Goal: Browse casually

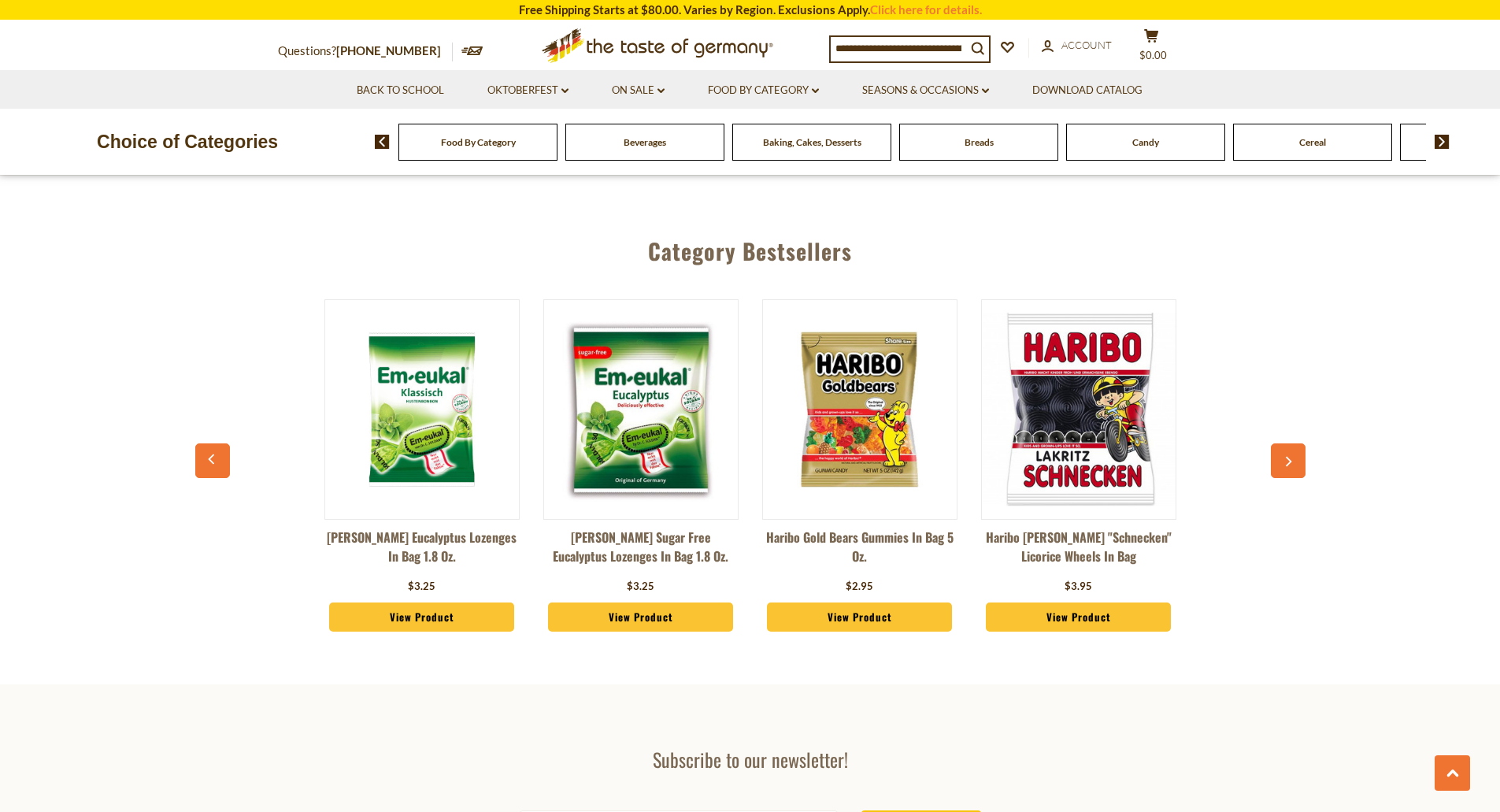
scroll to position [4250, 0]
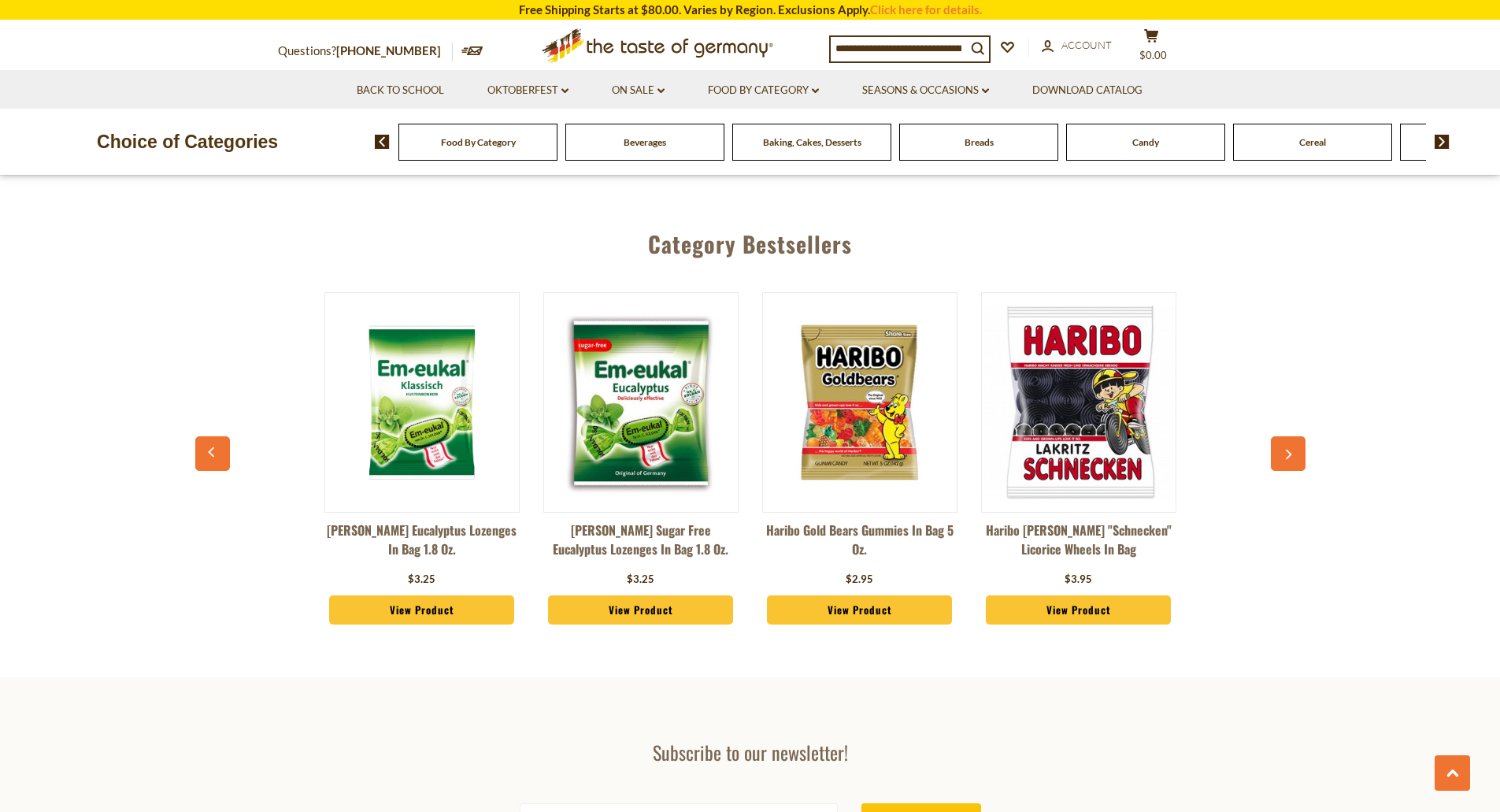
click at [1283, 449] on icon "button" at bounding box center [1288, 454] width 10 height 11
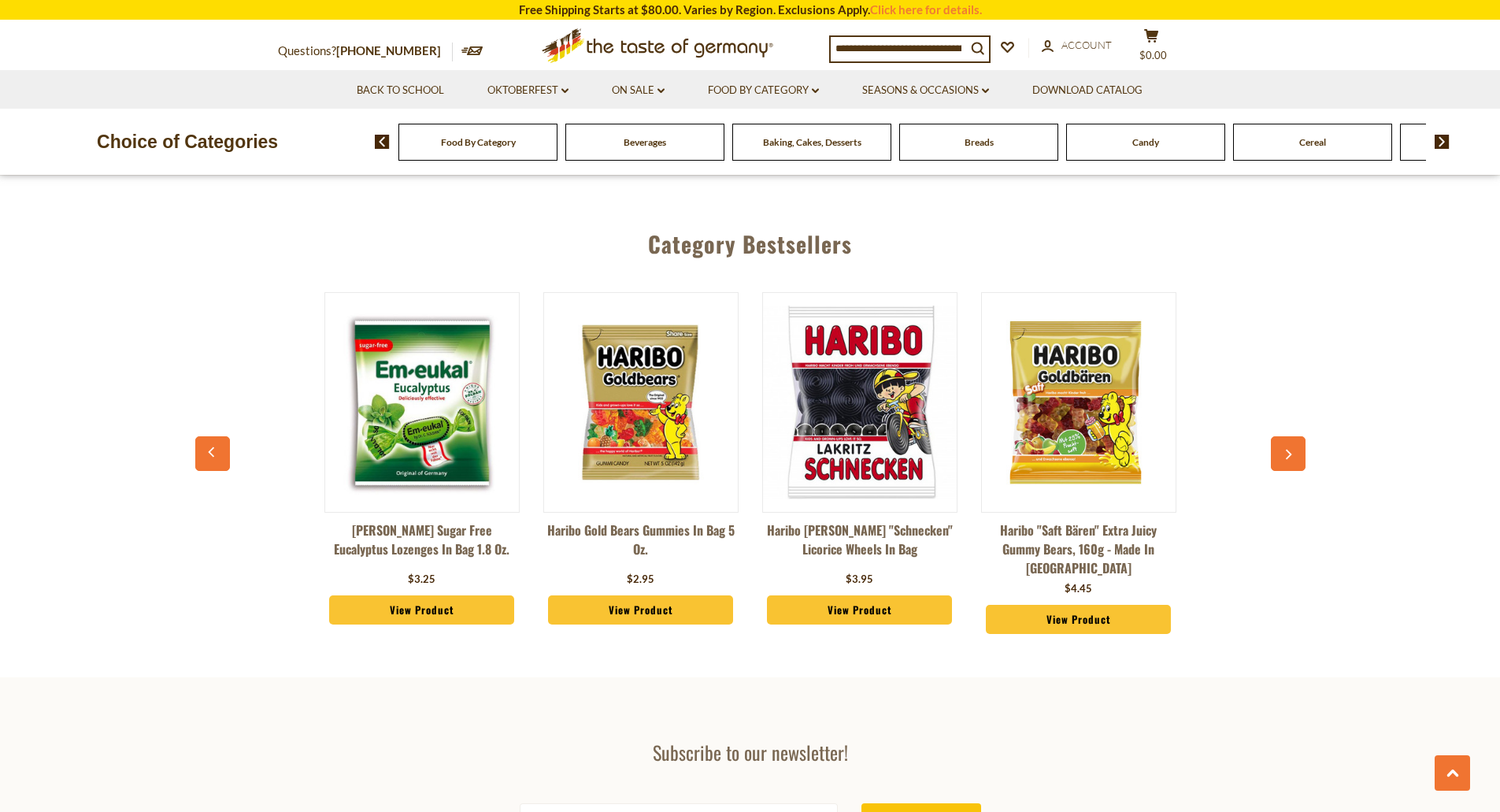
click at [1285, 449] on icon "button" at bounding box center [1288, 454] width 10 height 11
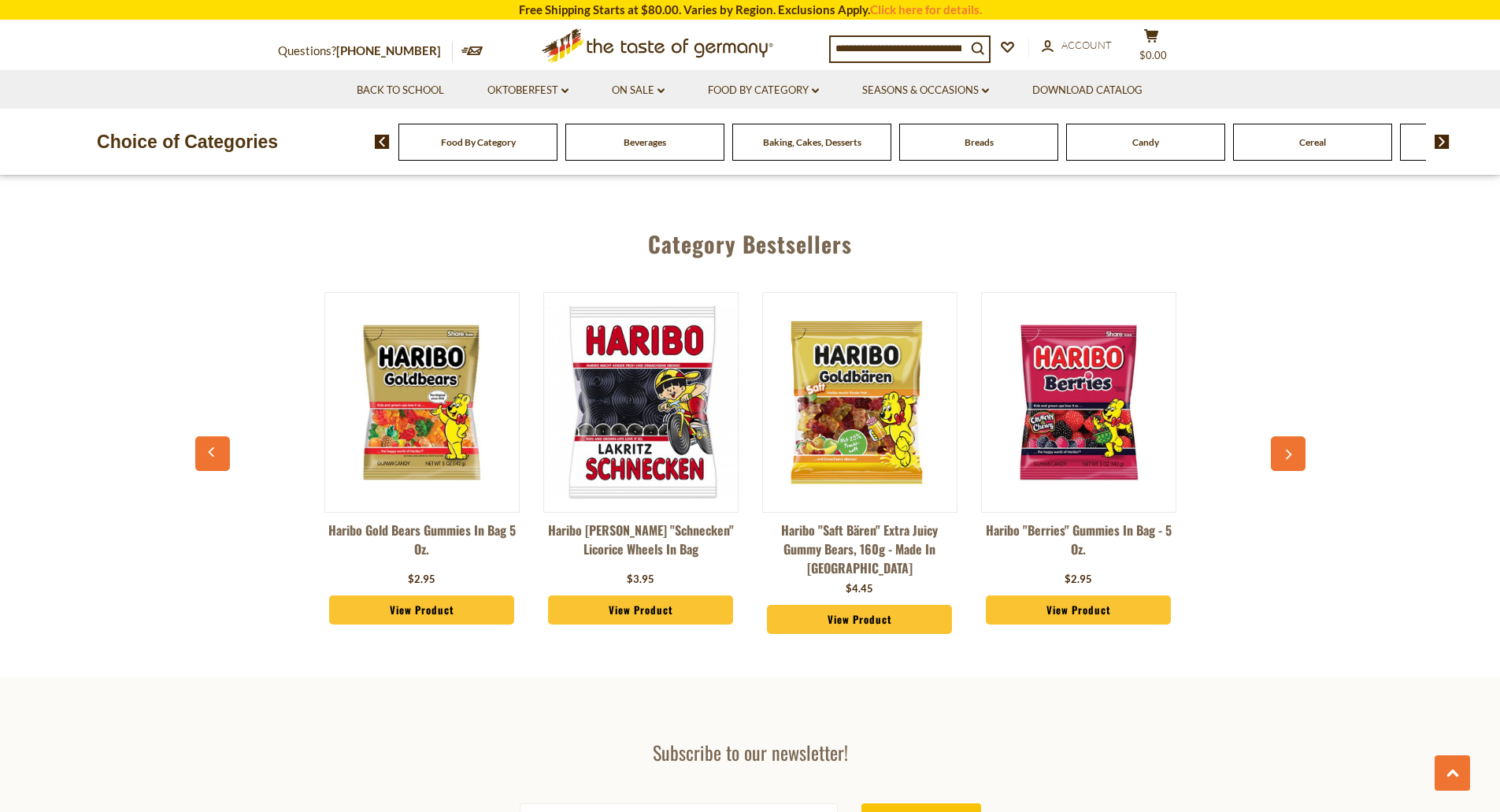
click at [1285, 449] on icon "button" at bounding box center [1288, 454] width 10 height 11
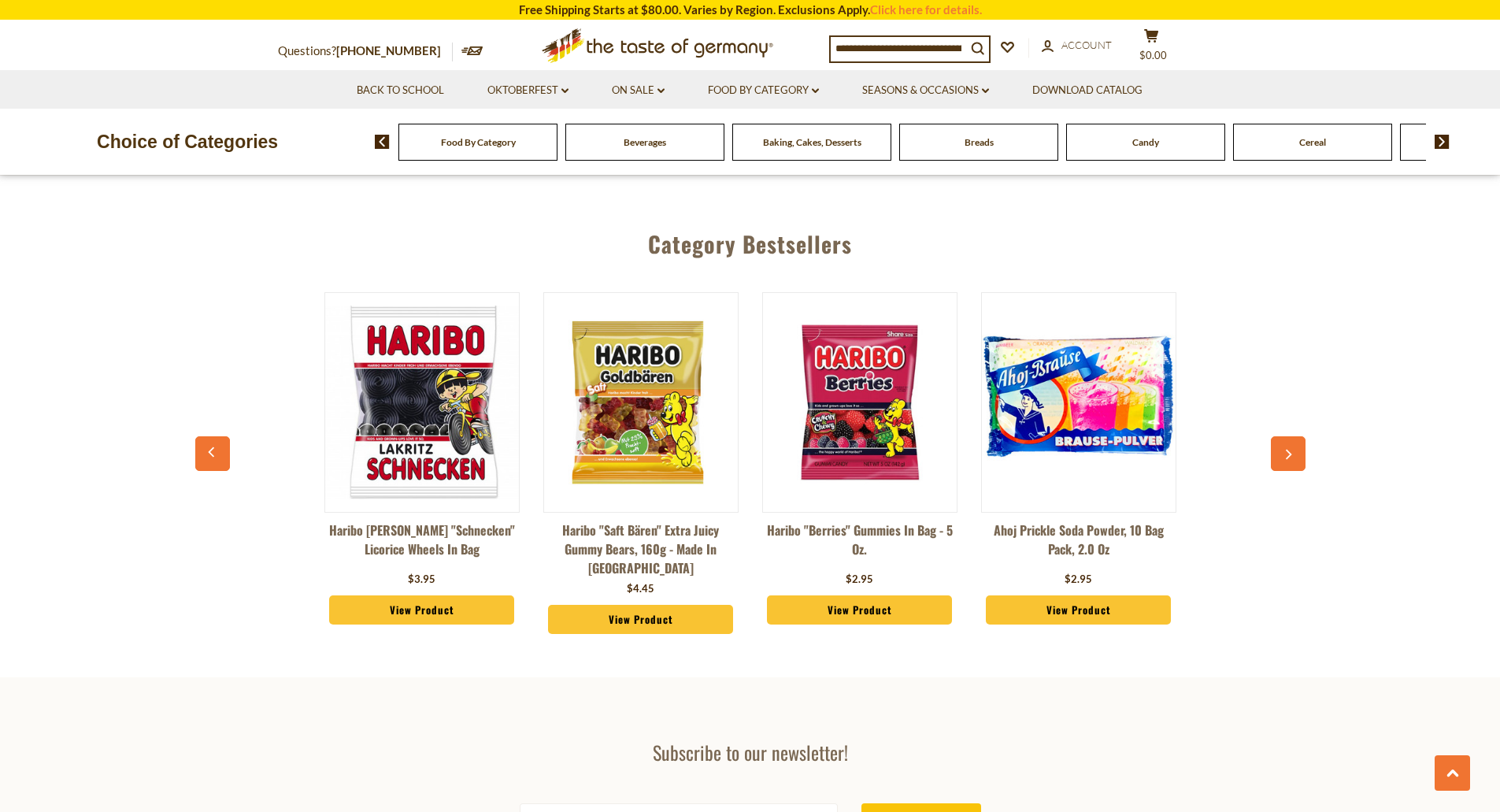
click at [1285, 449] on icon "button" at bounding box center [1288, 454] width 10 height 11
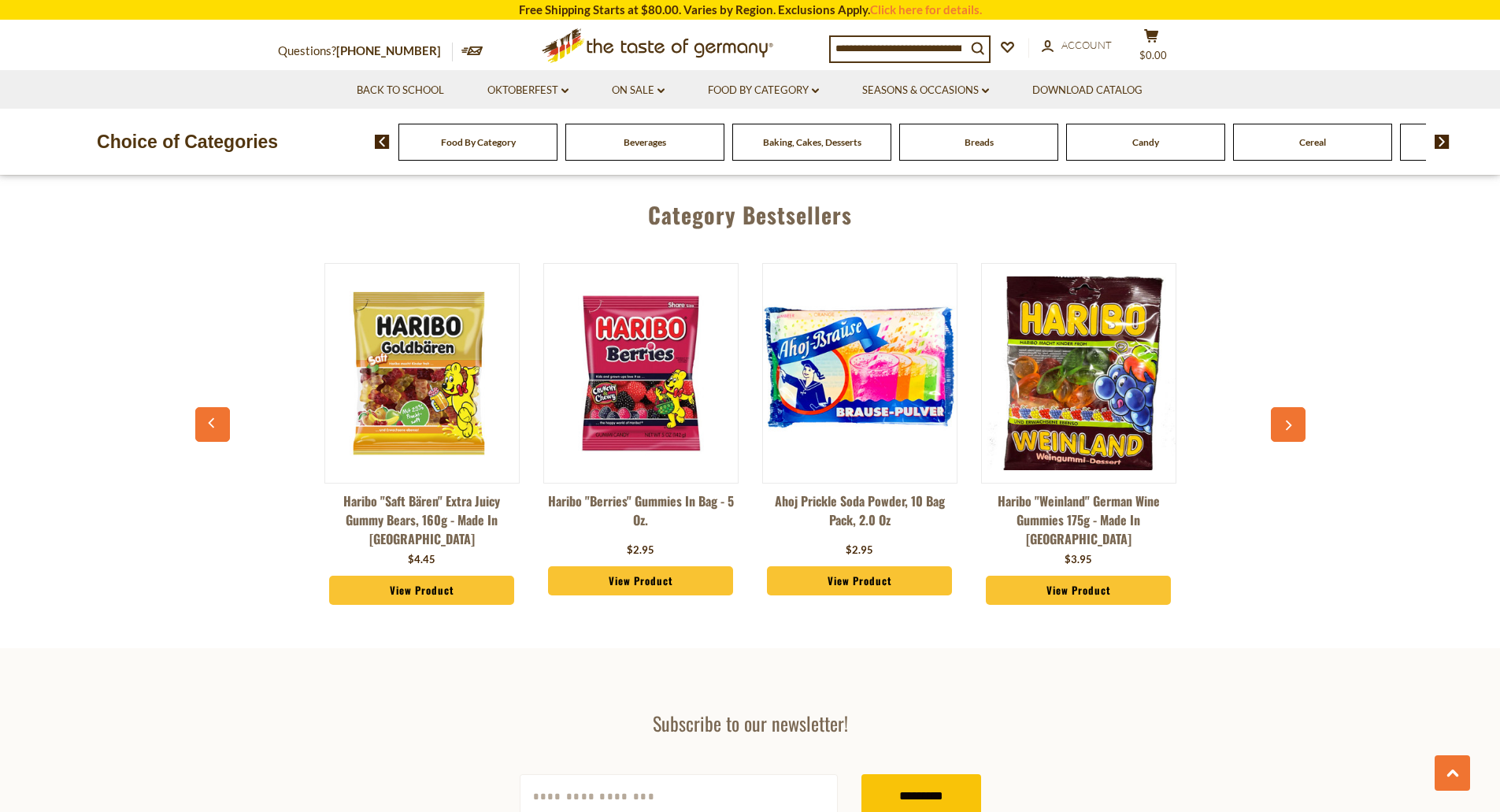
scroll to position [4171, 0]
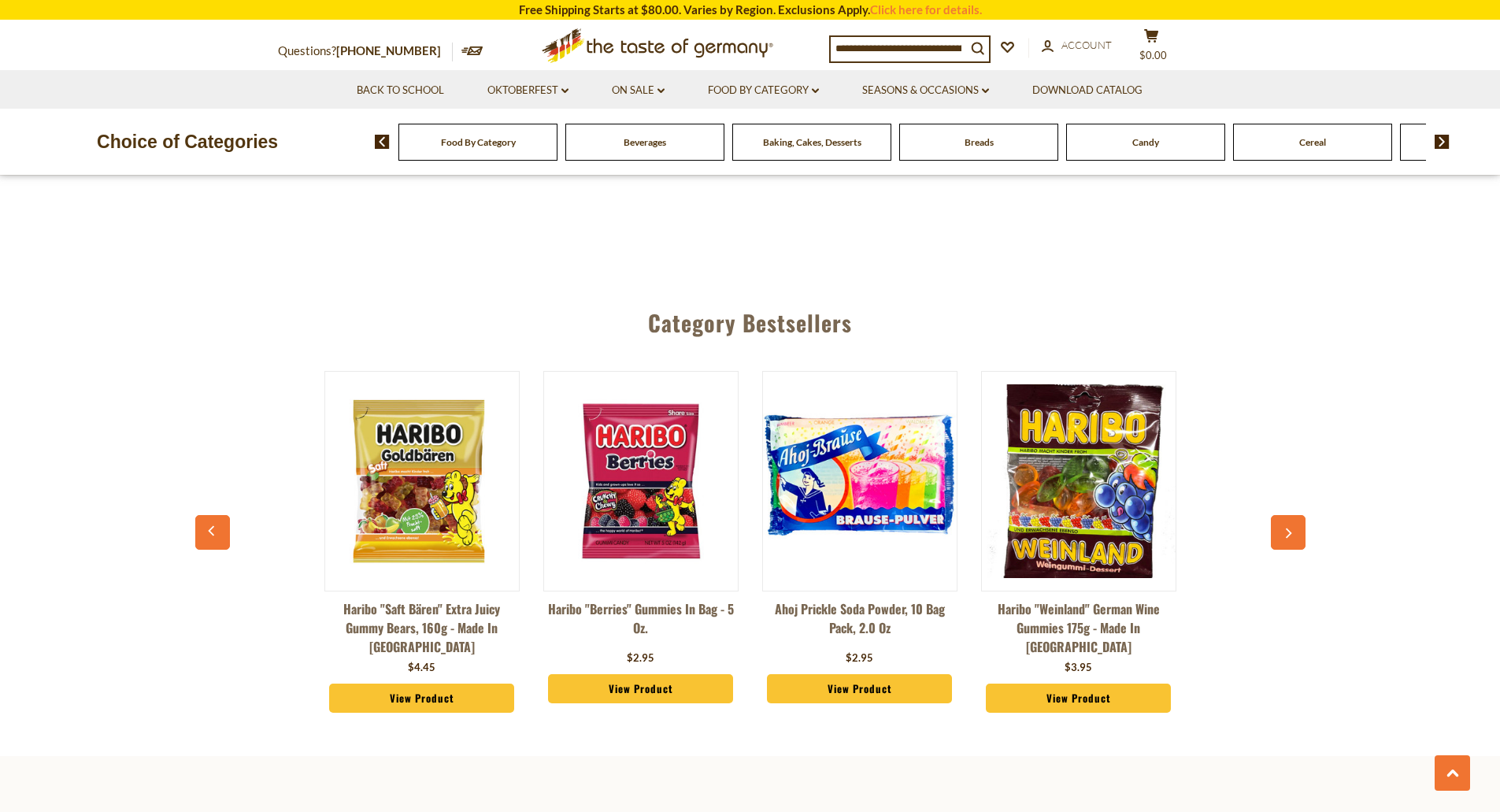
click at [1290, 528] on icon "button" at bounding box center [1288, 533] width 10 height 11
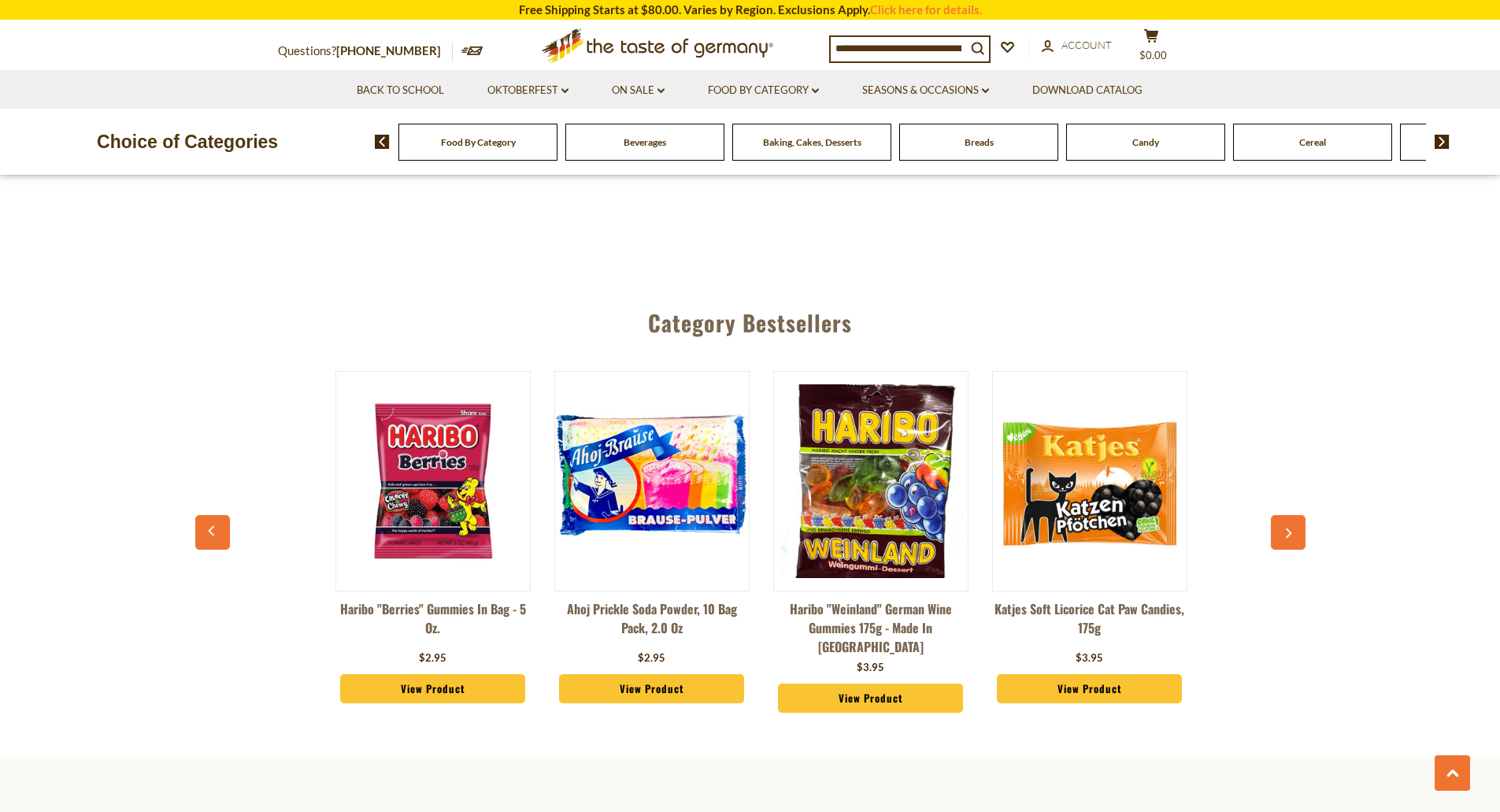
scroll to position [0, 1094]
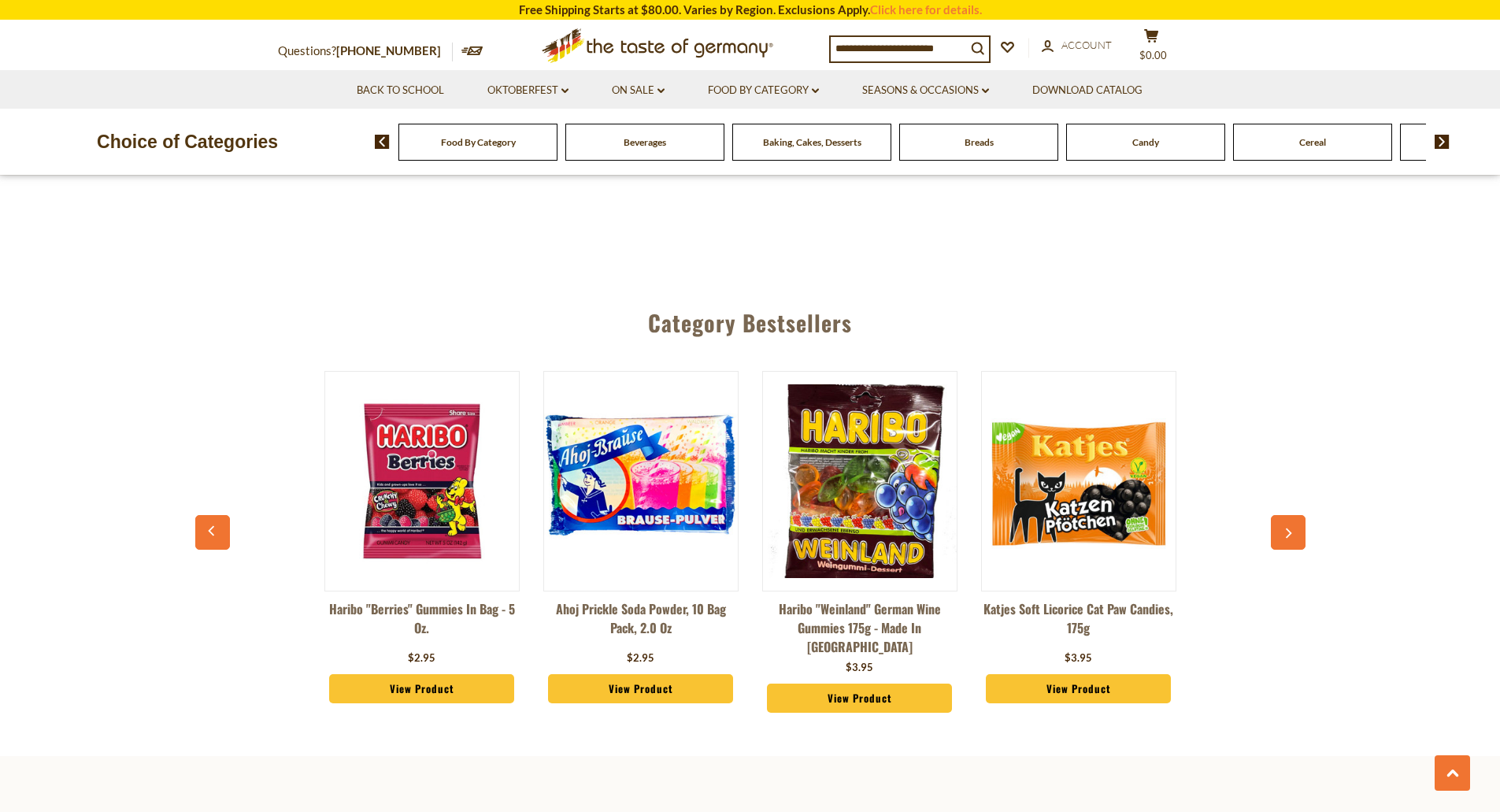
click at [1290, 528] on icon "button" at bounding box center [1288, 533] width 10 height 11
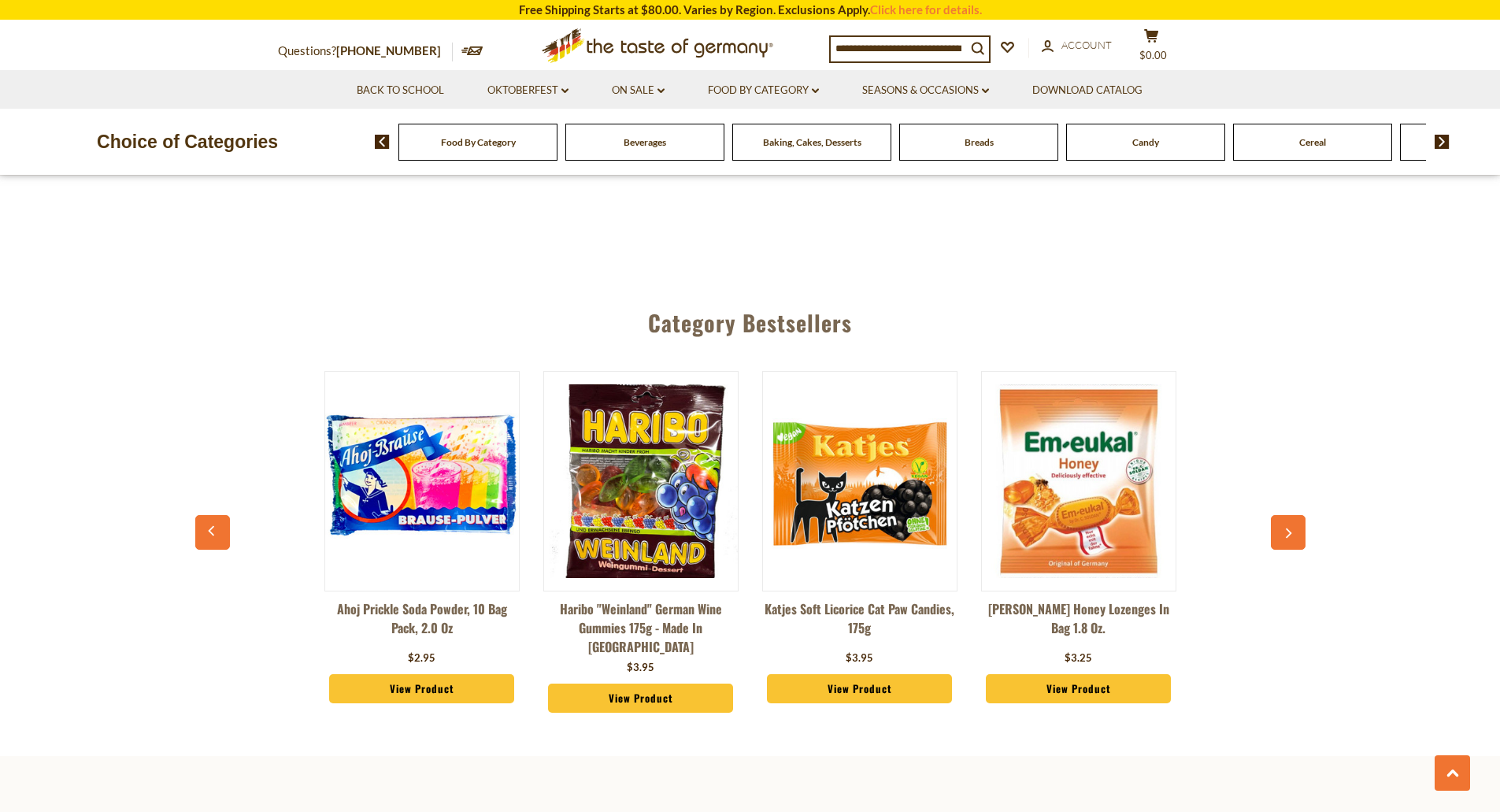
click at [1290, 528] on icon "button" at bounding box center [1288, 533] width 10 height 11
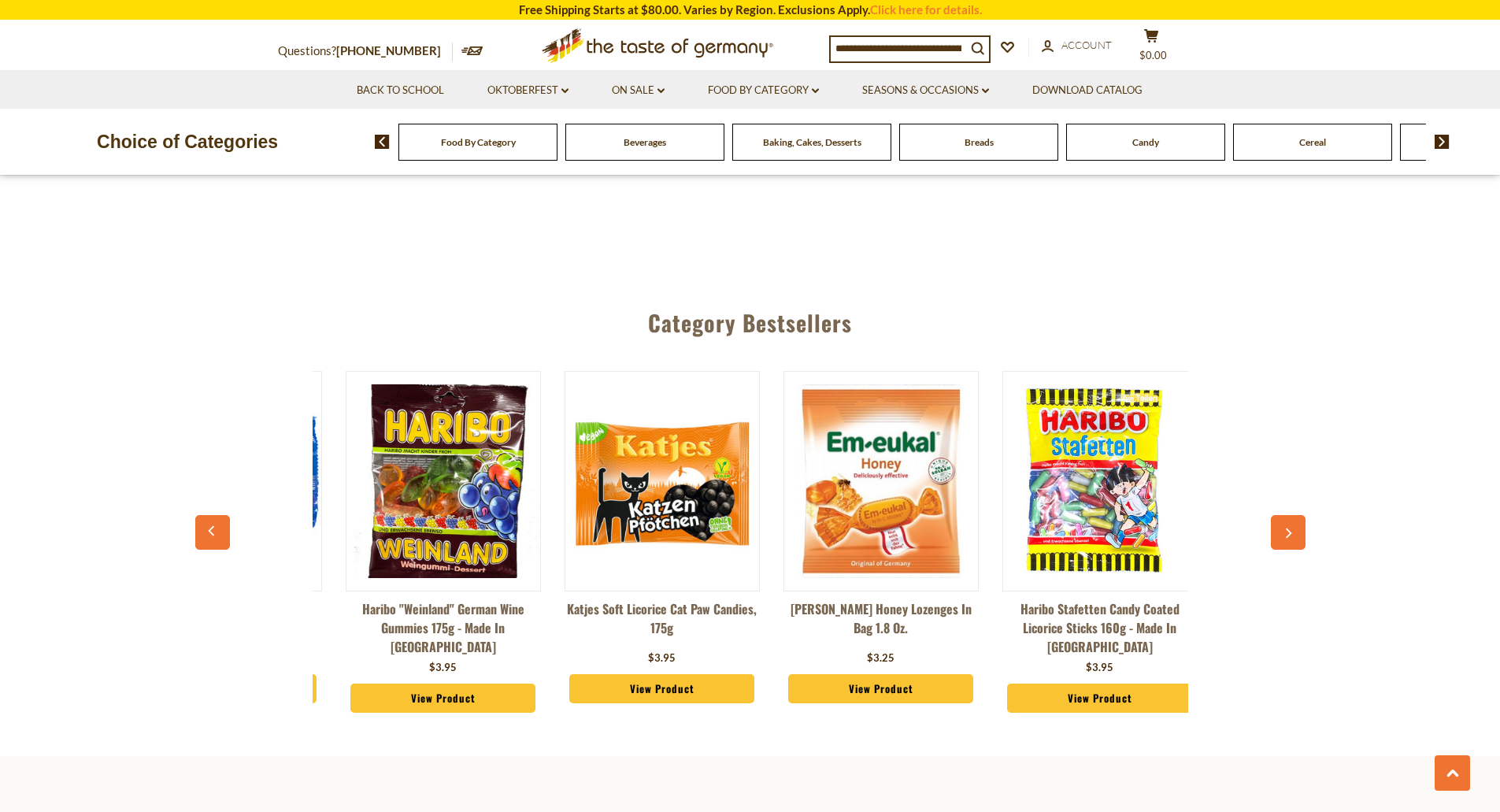
scroll to position [0, 1532]
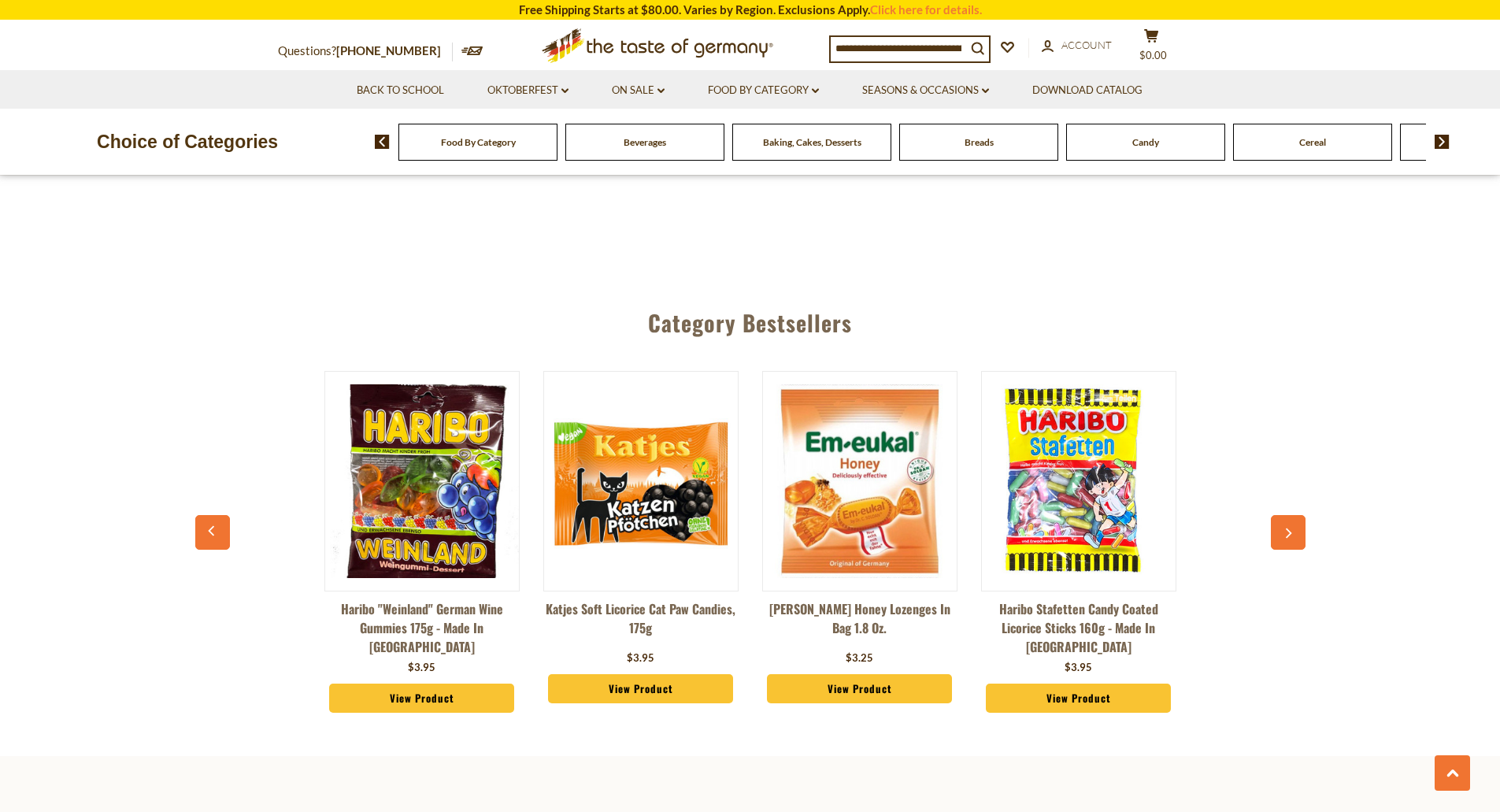
click at [1290, 528] on icon "button" at bounding box center [1288, 533] width 10 height 11
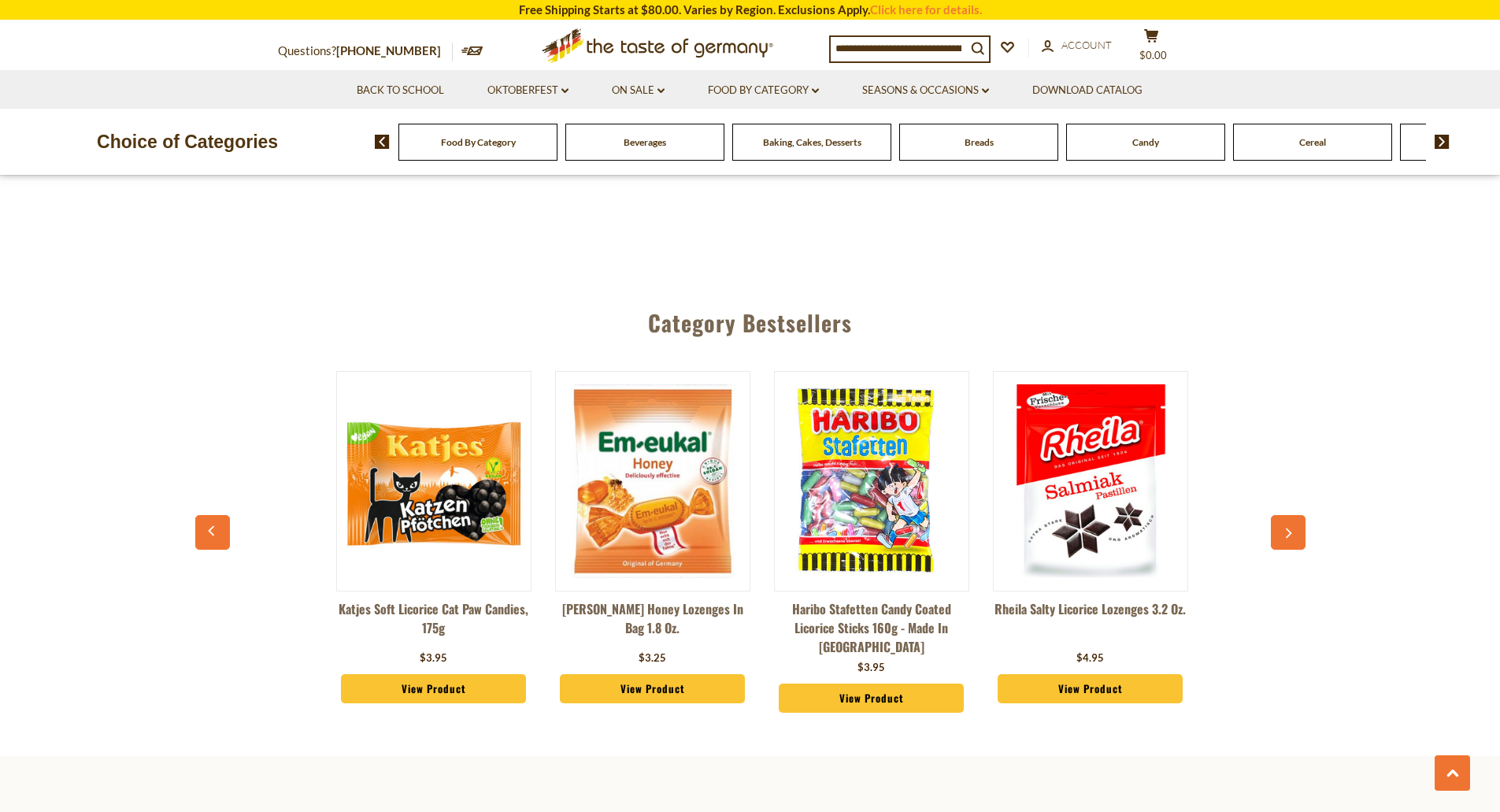
scroll to position [0, 1752]
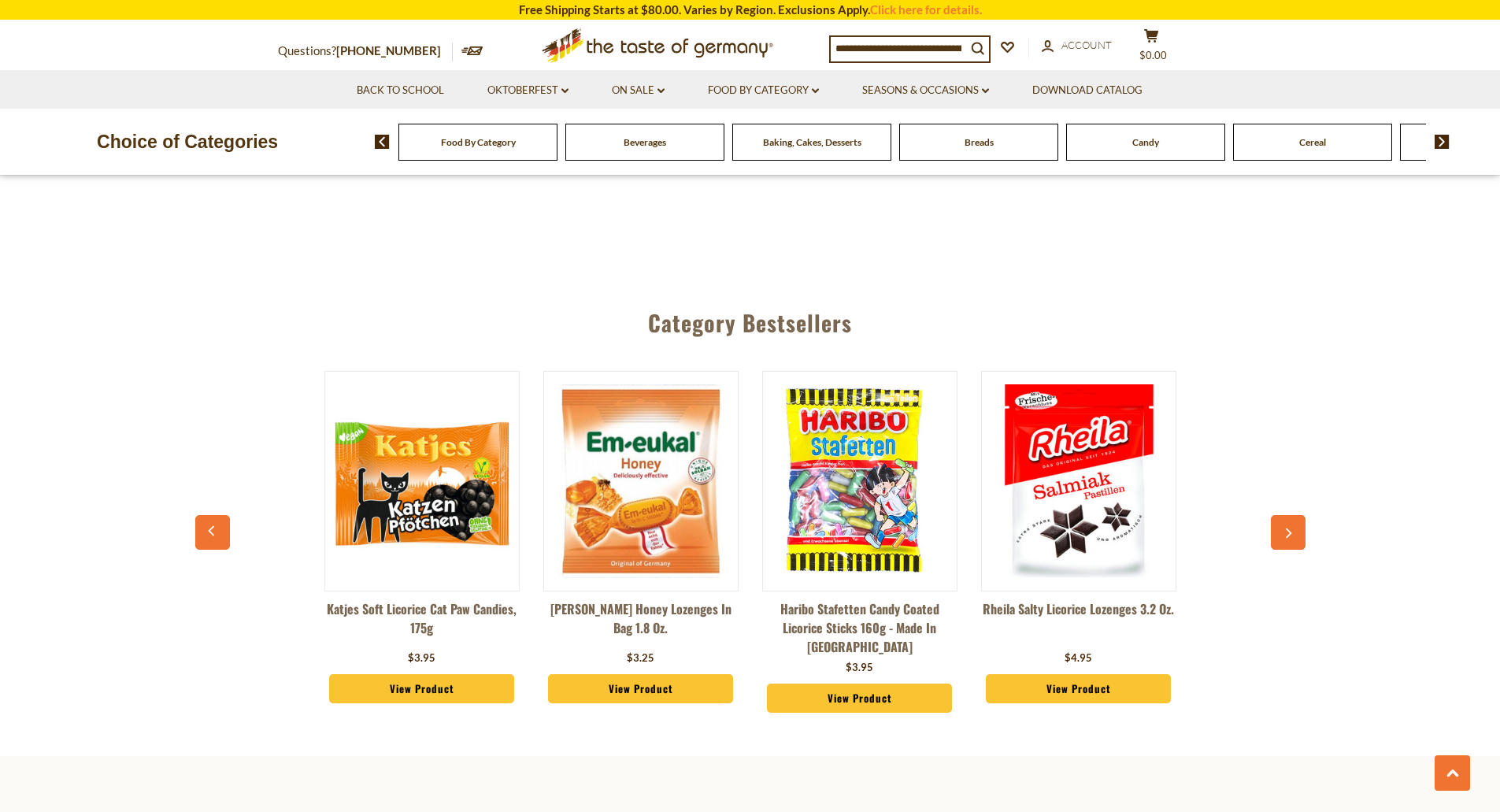
click at [1290, 528] on icon "button" at bounding box center [1288, 533] width 10 height 11
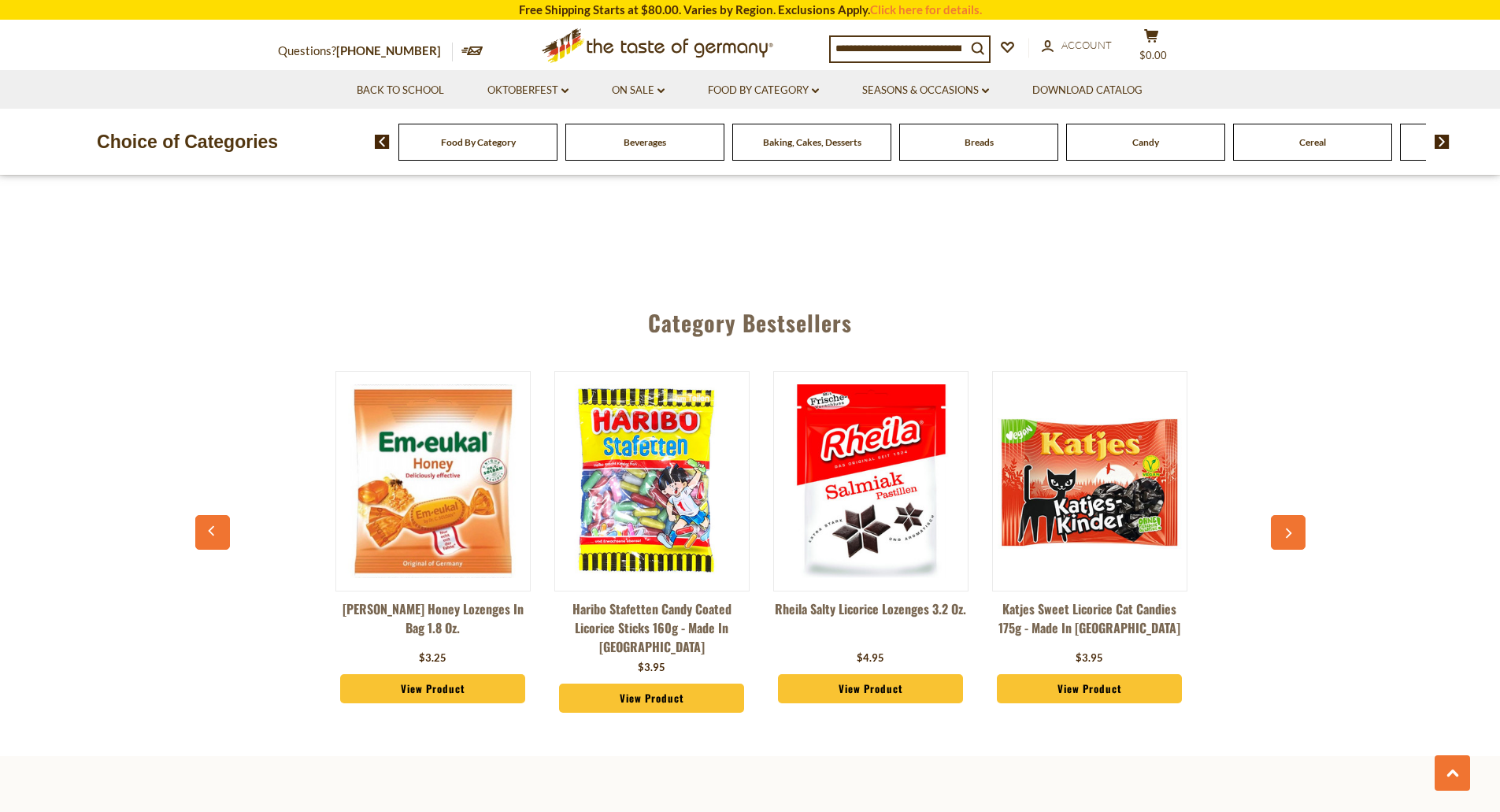
scroll to position [0, 1970]
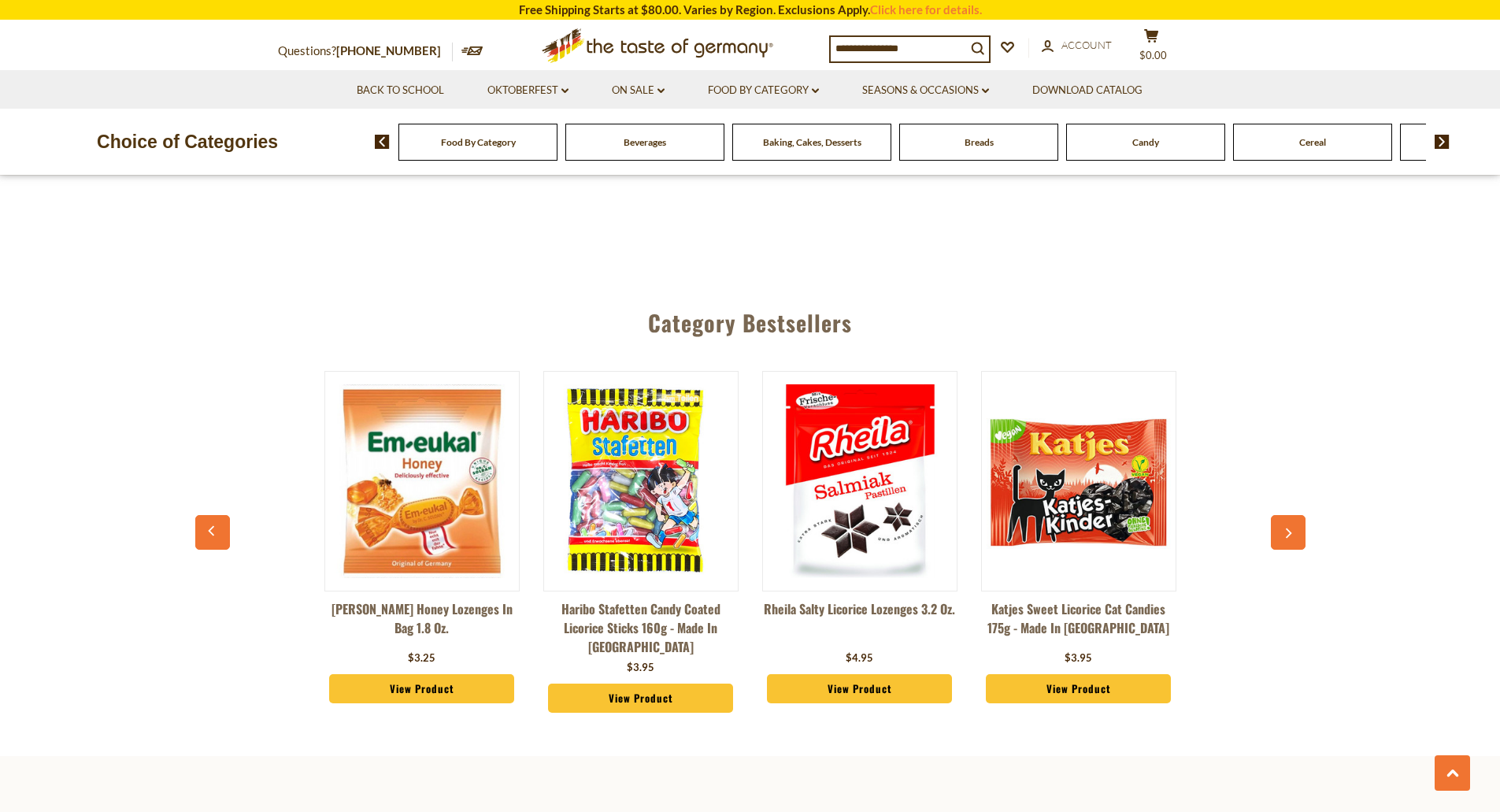
click at [1290, 528] on icon "button" at bounding box center [1288, 533] width 10 height 11
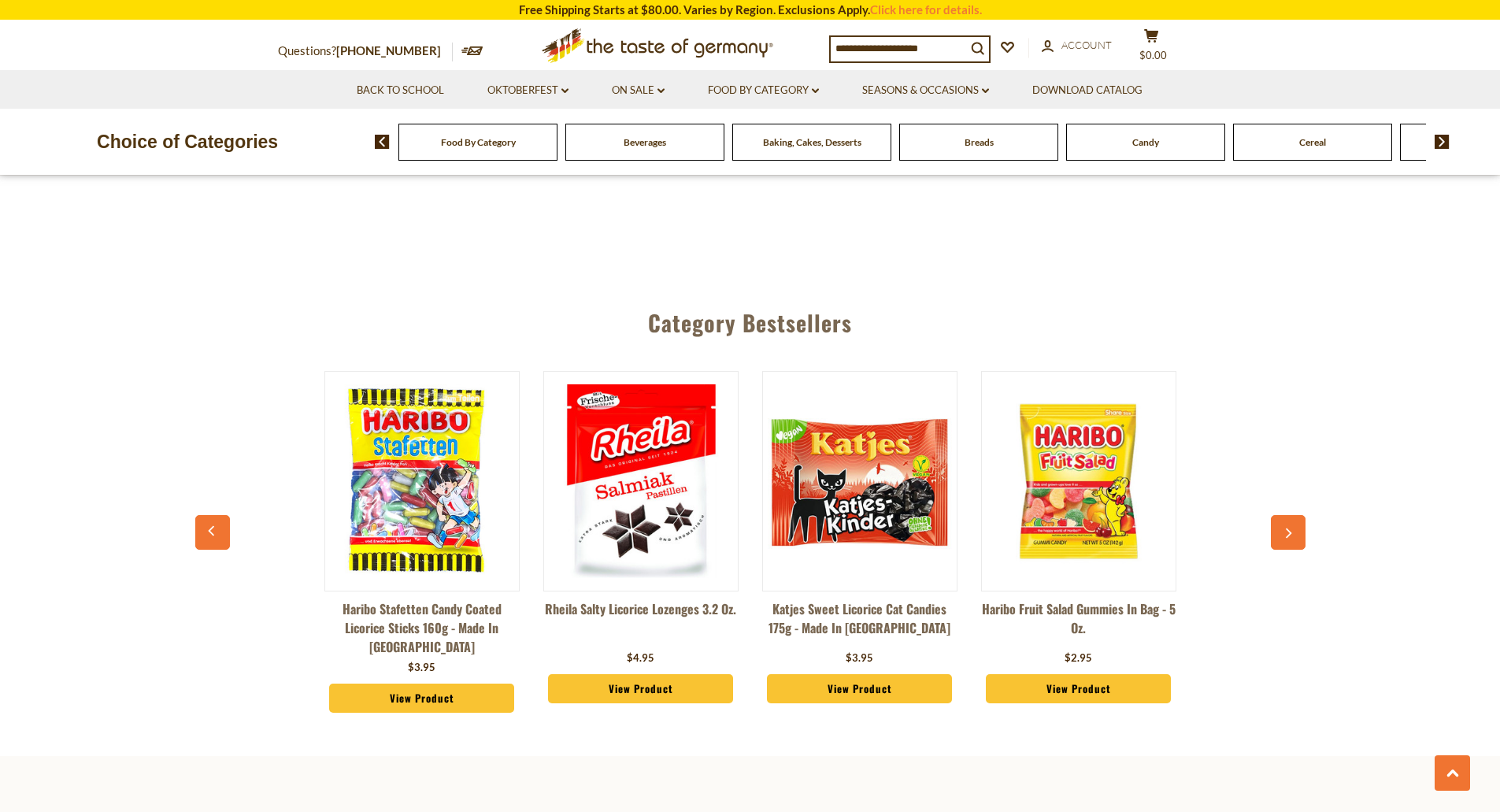
click at [1290, 528] on icon "button" at bounding box center [1288, 533] width 10 height 11
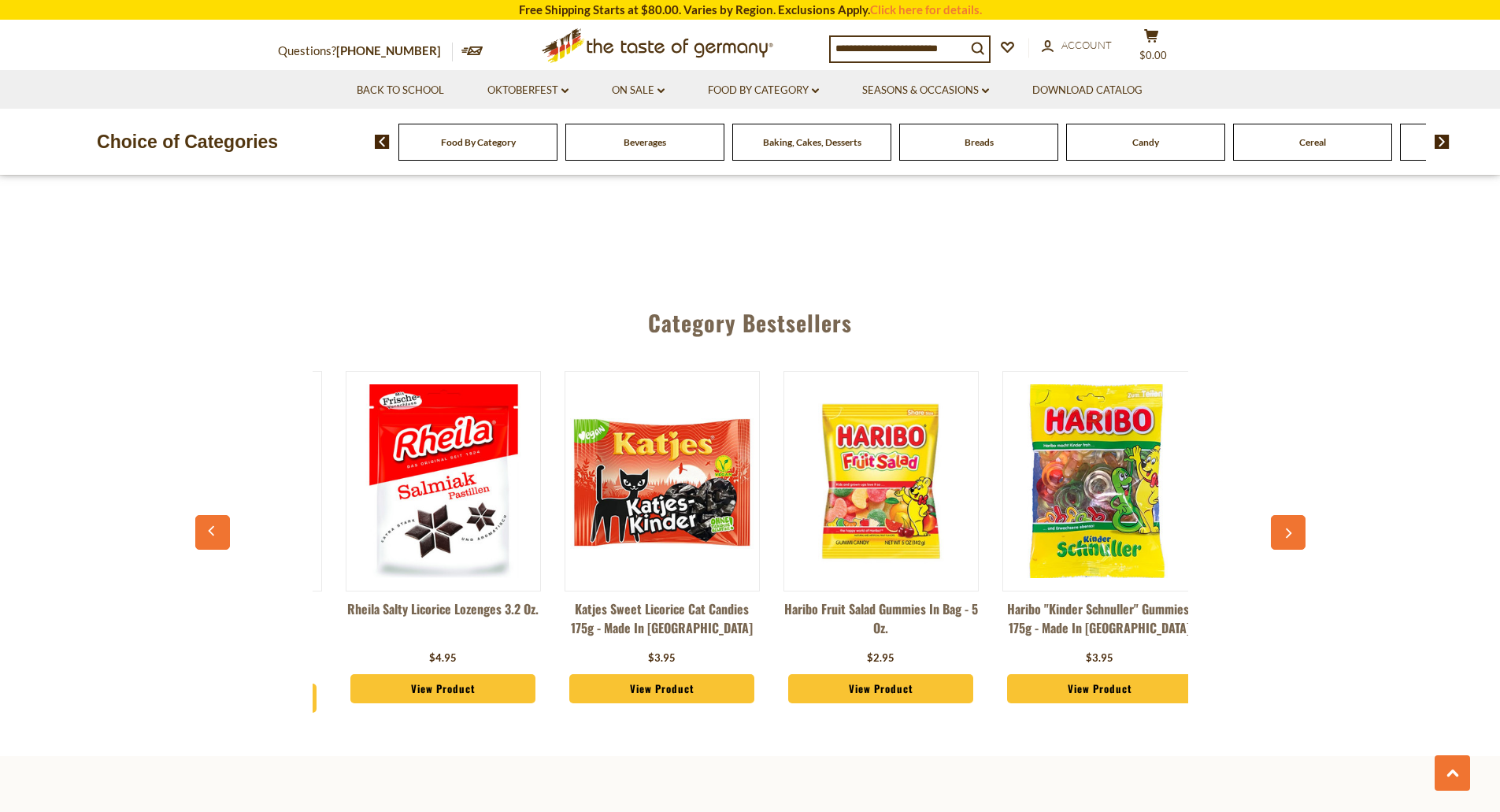
scroll to position [0, 2408]
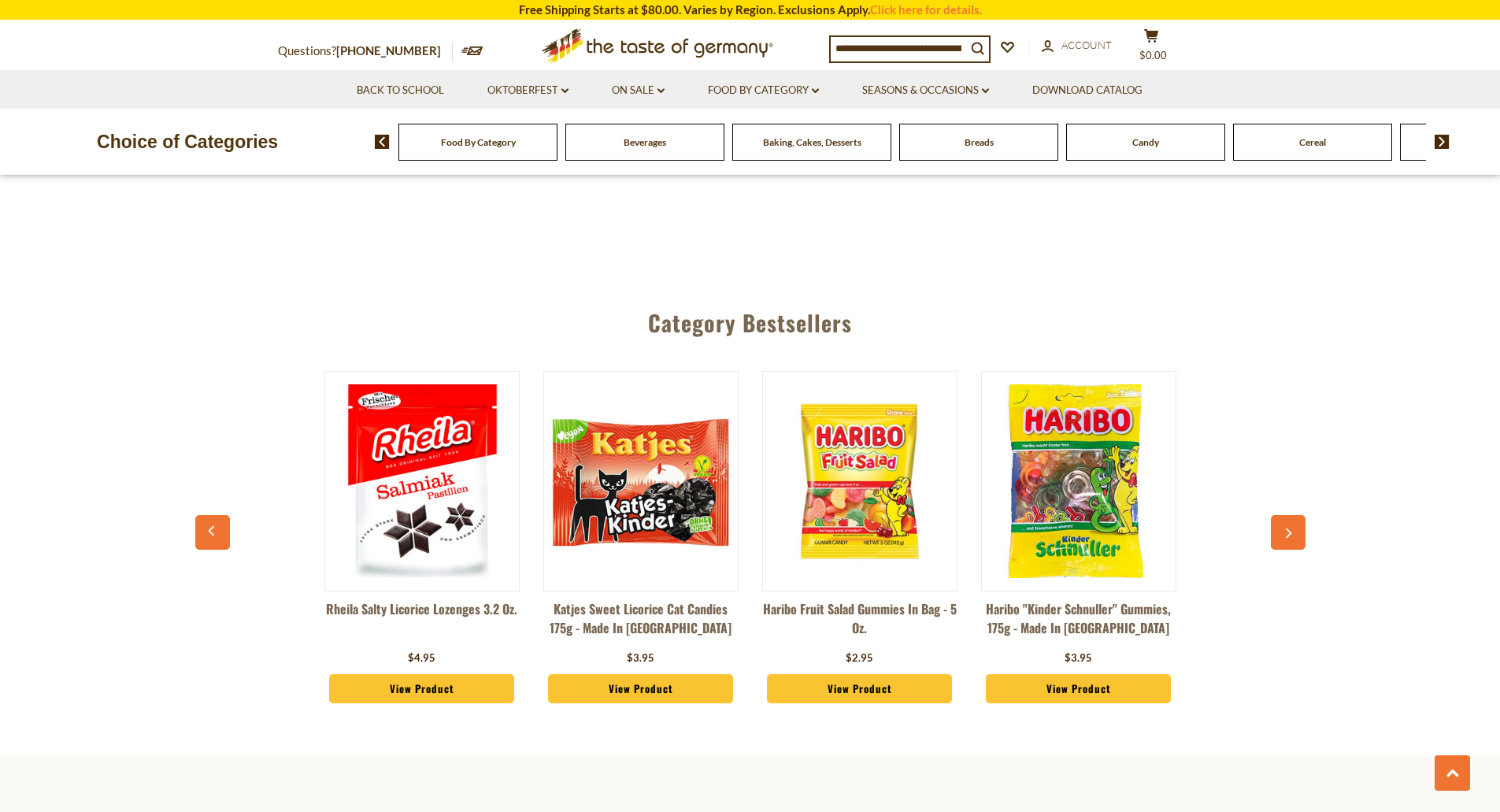
click at [1290, 528] on icon "button" at bounding box center [1288, 533] width 10 height 11
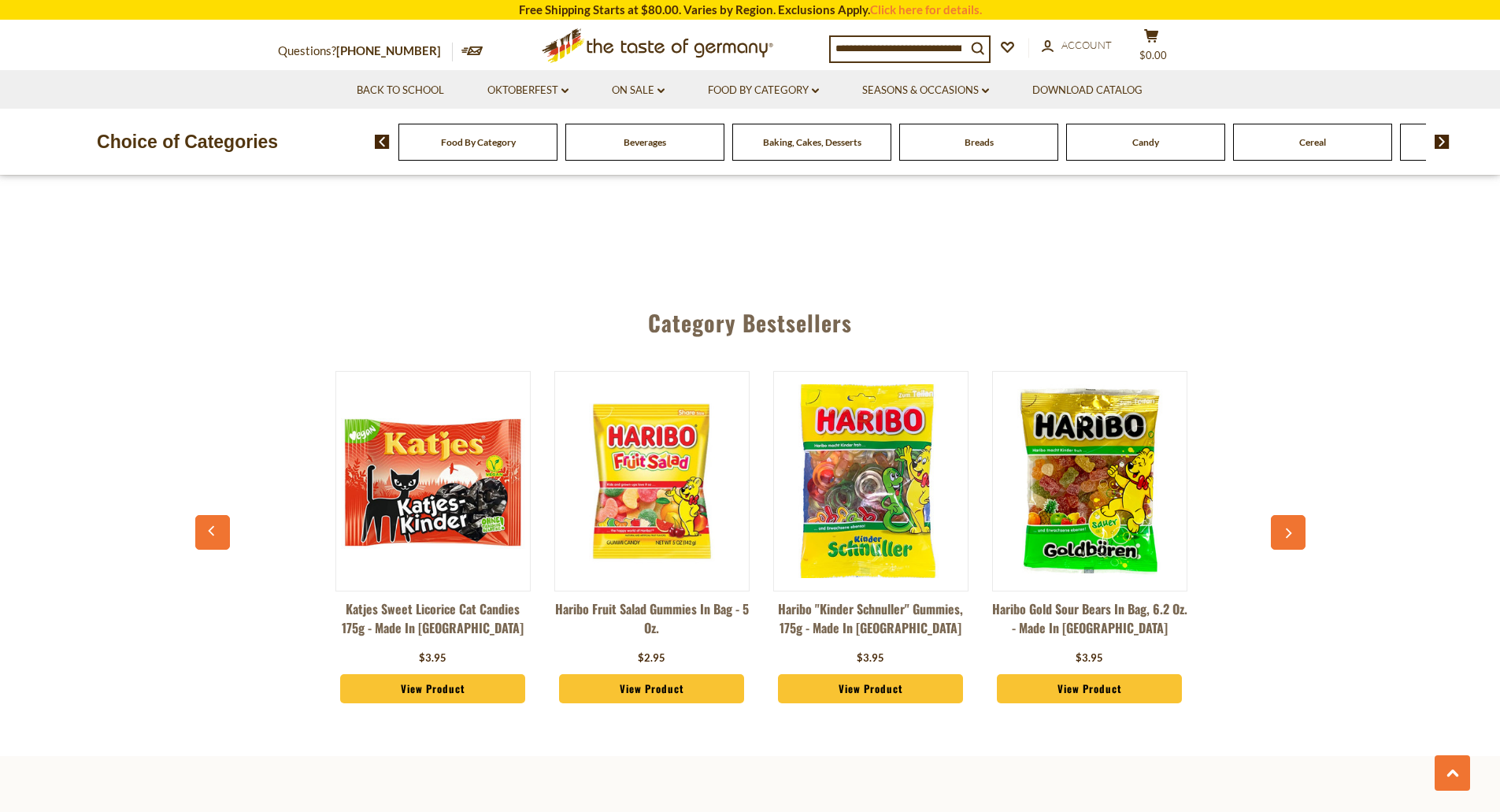
scroll to position [0, 2627]
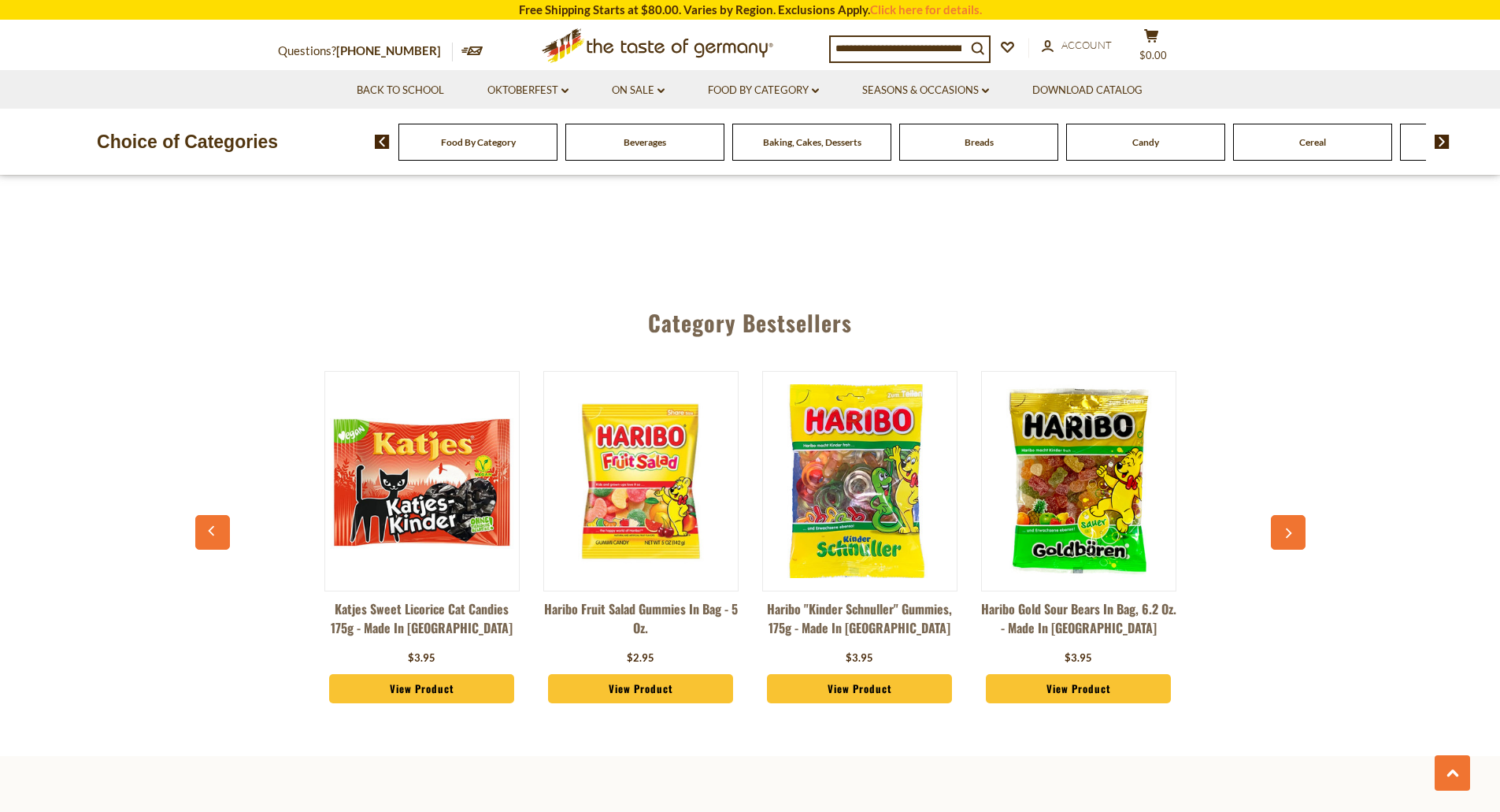
click at [1290, 528] on icon "button" at bounding box center [1288, 533] width 10 height 11
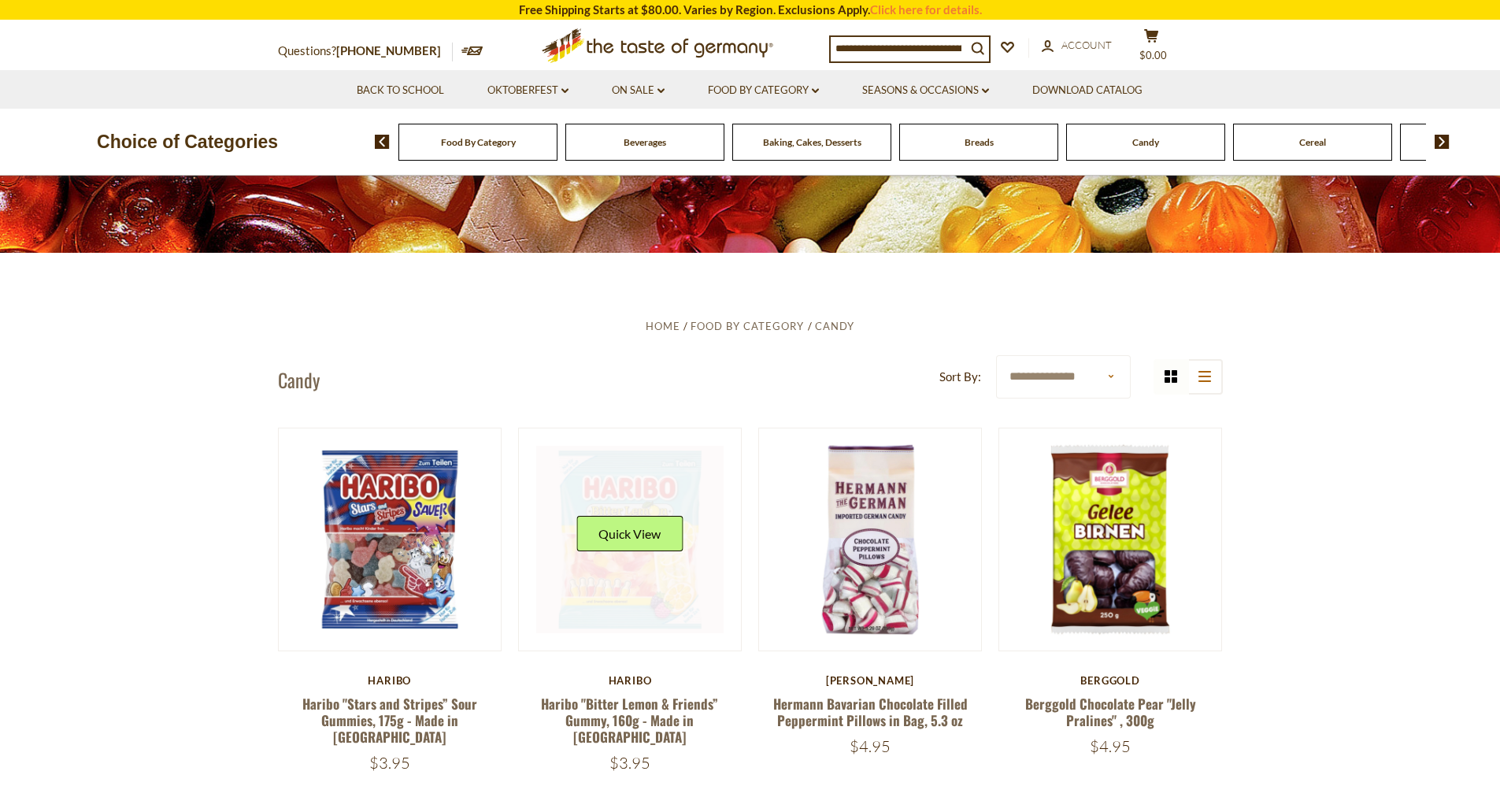
scroll to position [315, 0]
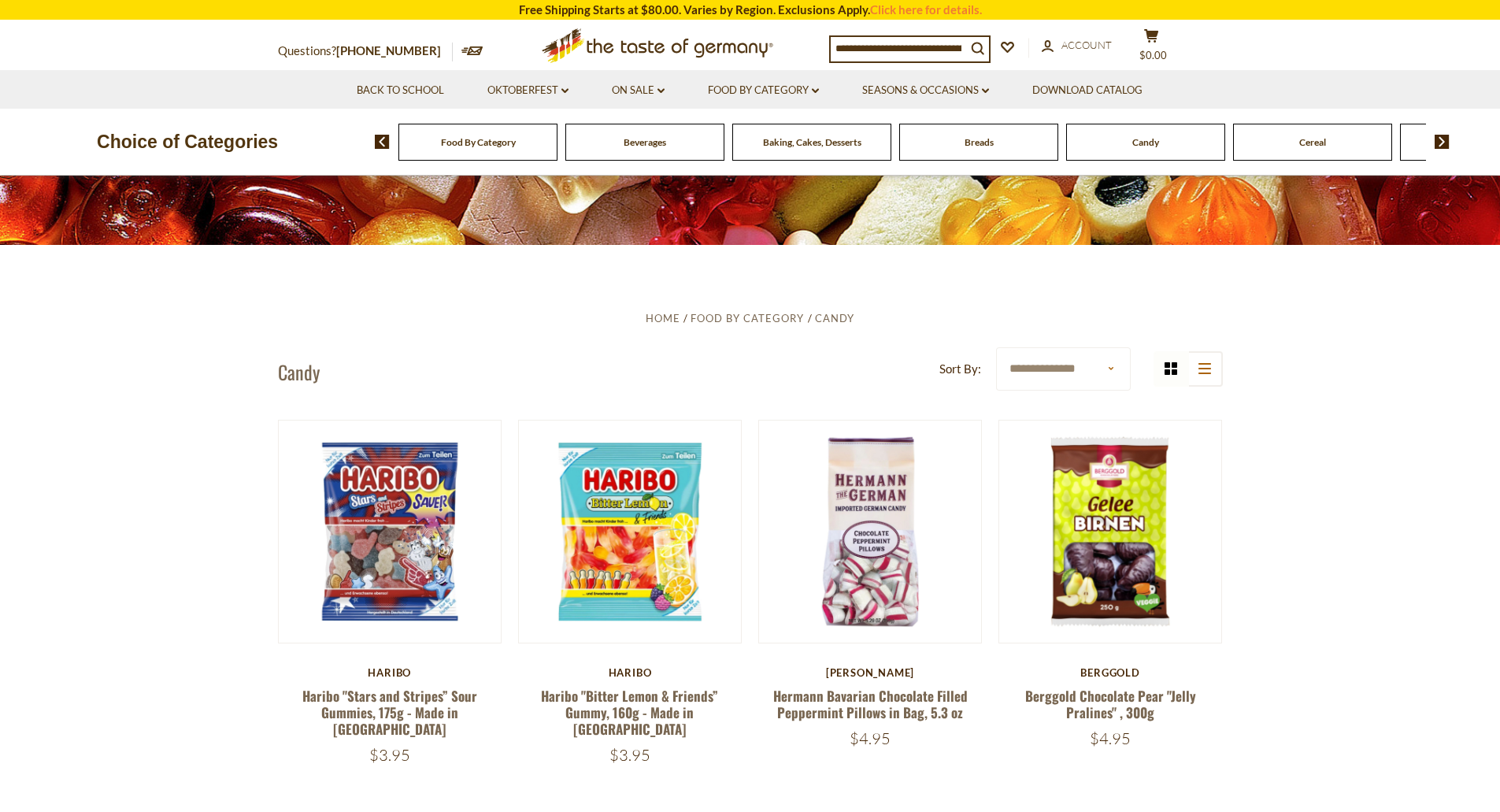
click at [1109, 383] on select "**********" at bounding box center [1063, 368] width 135 height 43
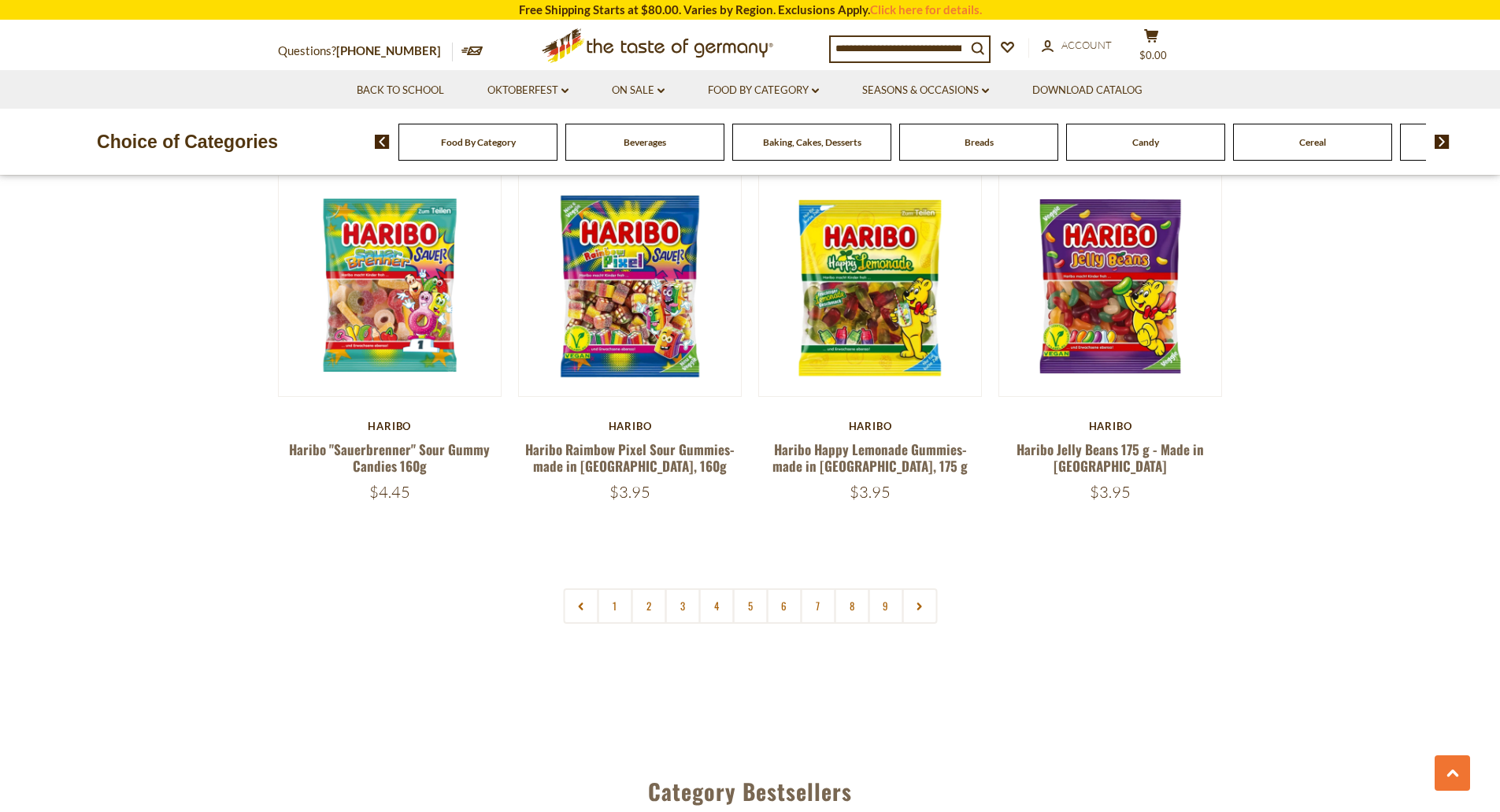
scroll to position [3700, 0]
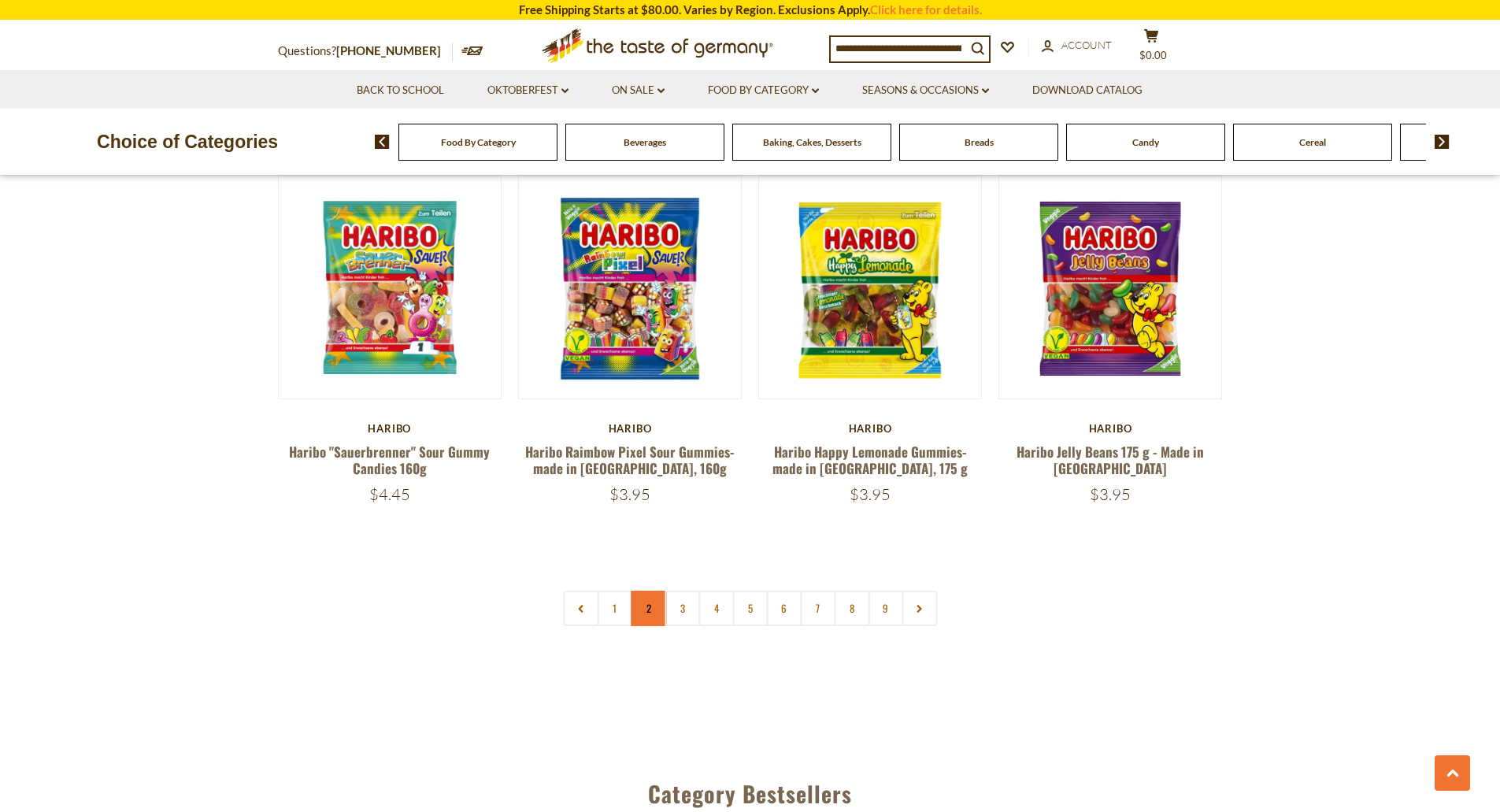
click at [648, 590] on link "2" at bounding box center [649, 608] width 36 height 36
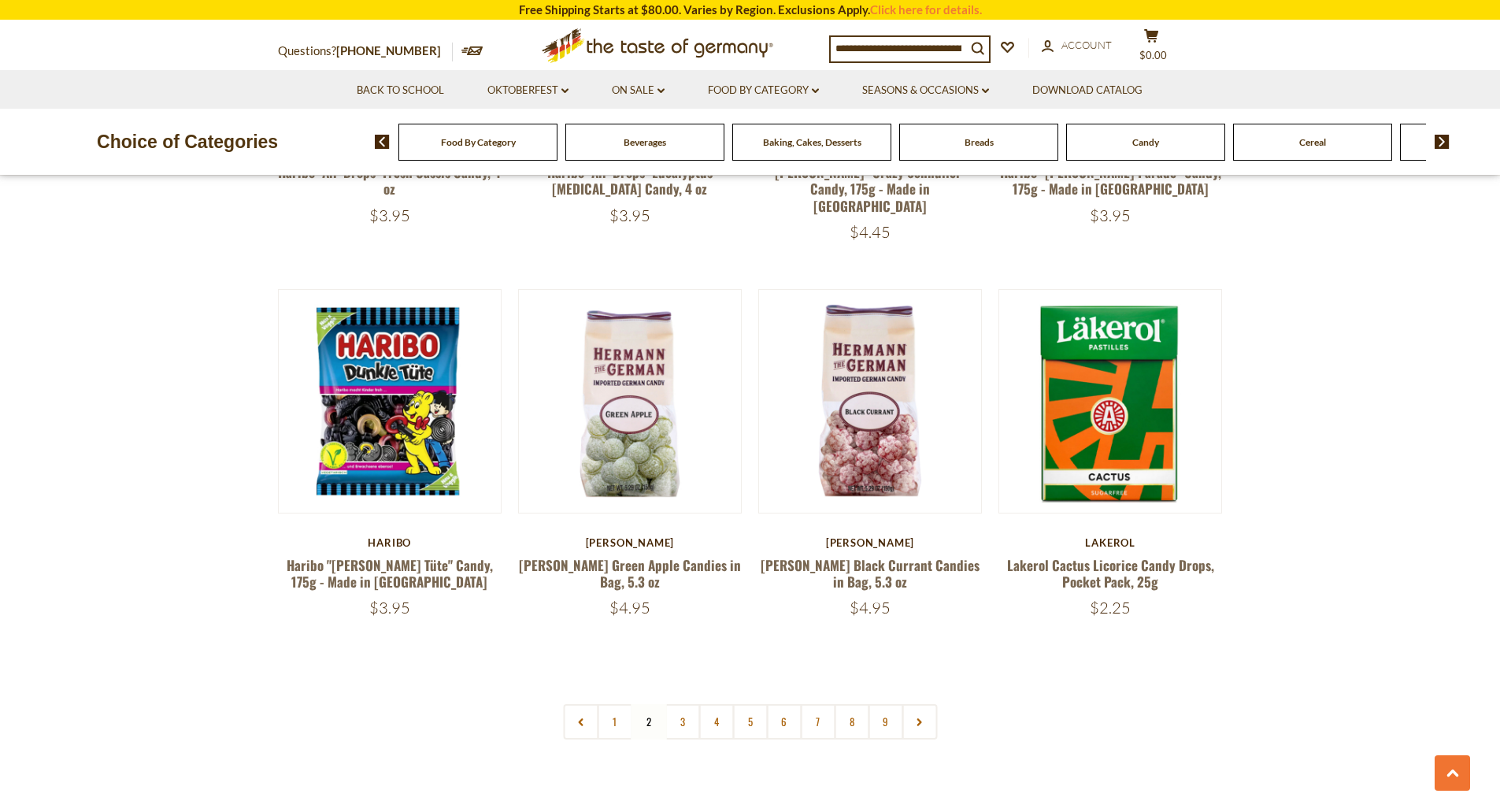
scroll to position [3575, 0]
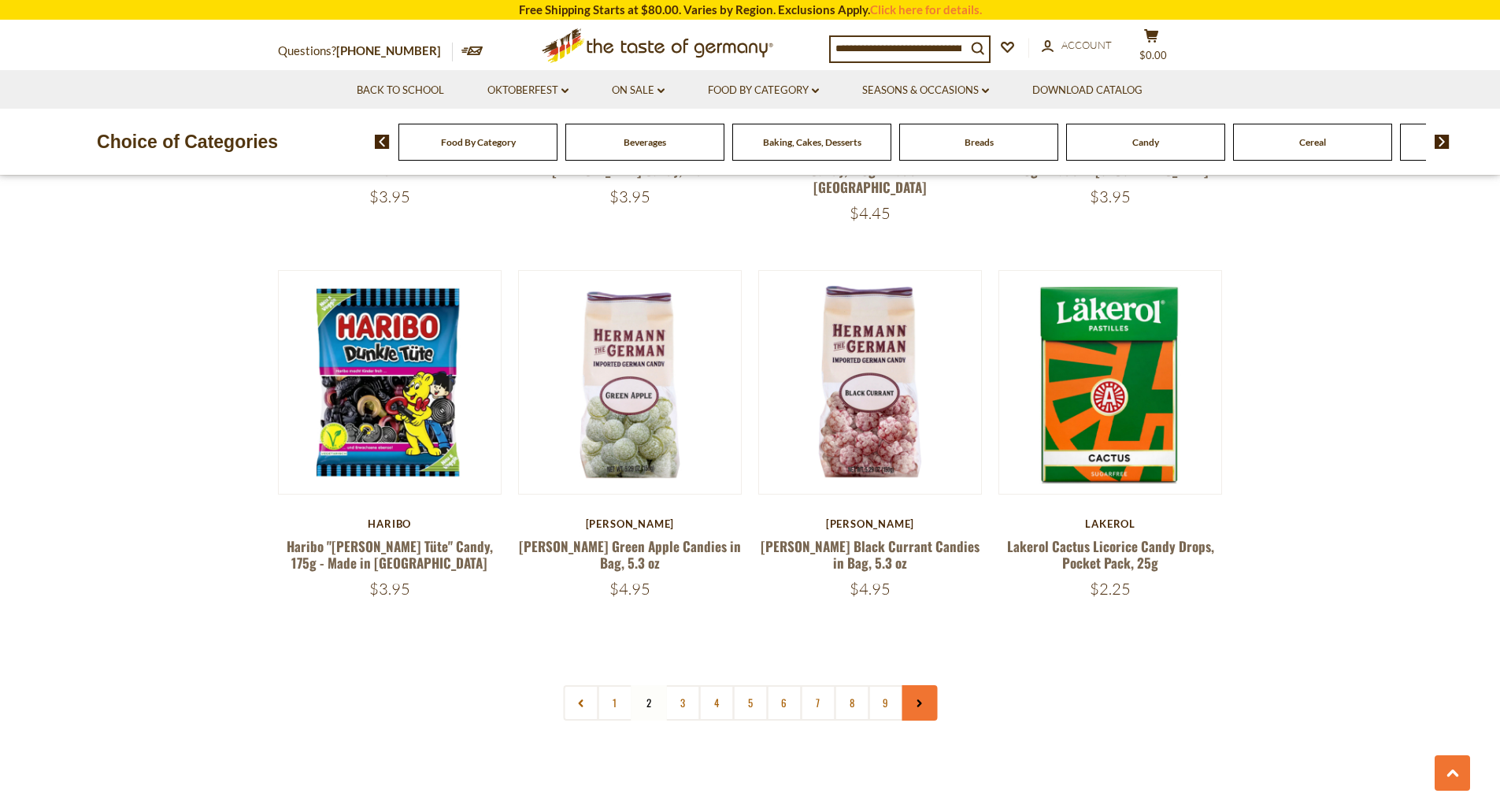
click at [933, 685] on link at bounding box center [920, 703] width 36 height 36
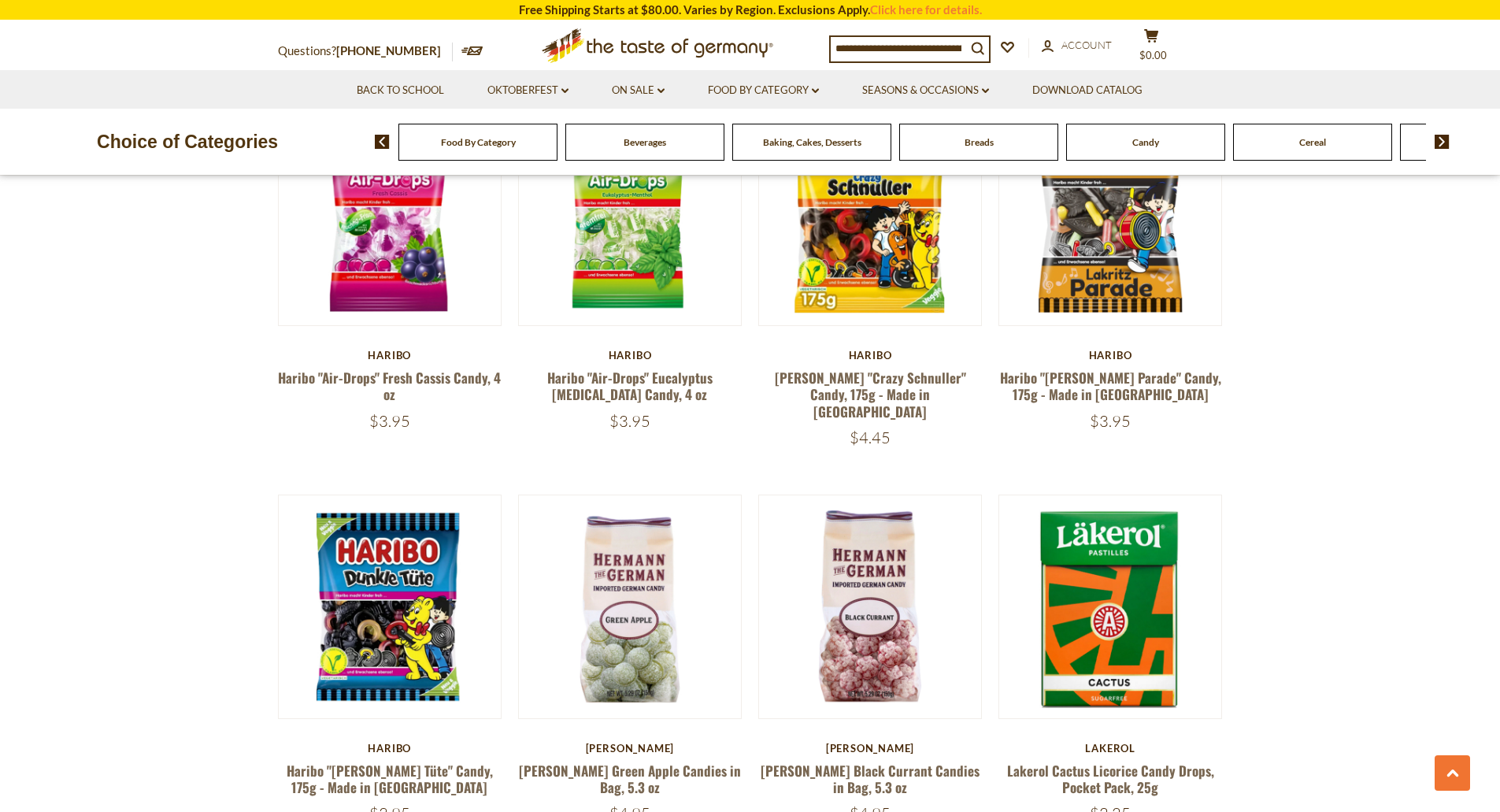
scroll to position [3228, 0]
